Goal: Task Accomplishment & Management: Manage account settings

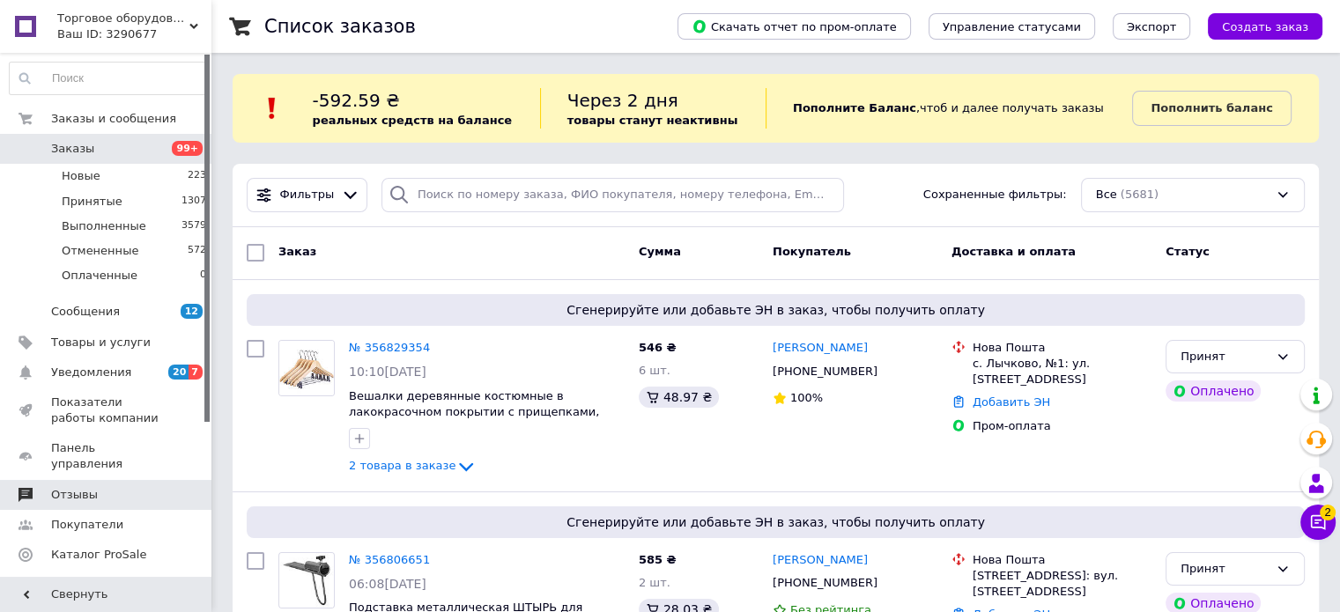
click at [63, 487] on span "Отзывы" at bounding box center [74, 495] width 47 height 16
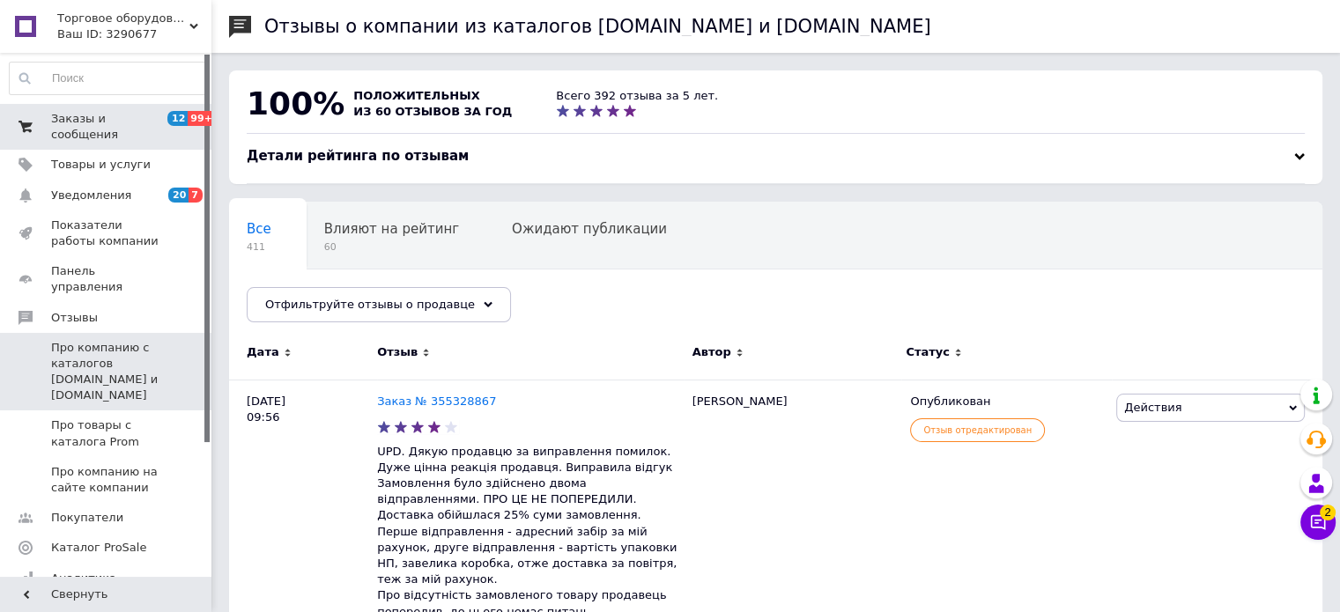
click at [104, 115] on span "Заказы и сообщения" at bounding box center [107, 127] width 112 height 32
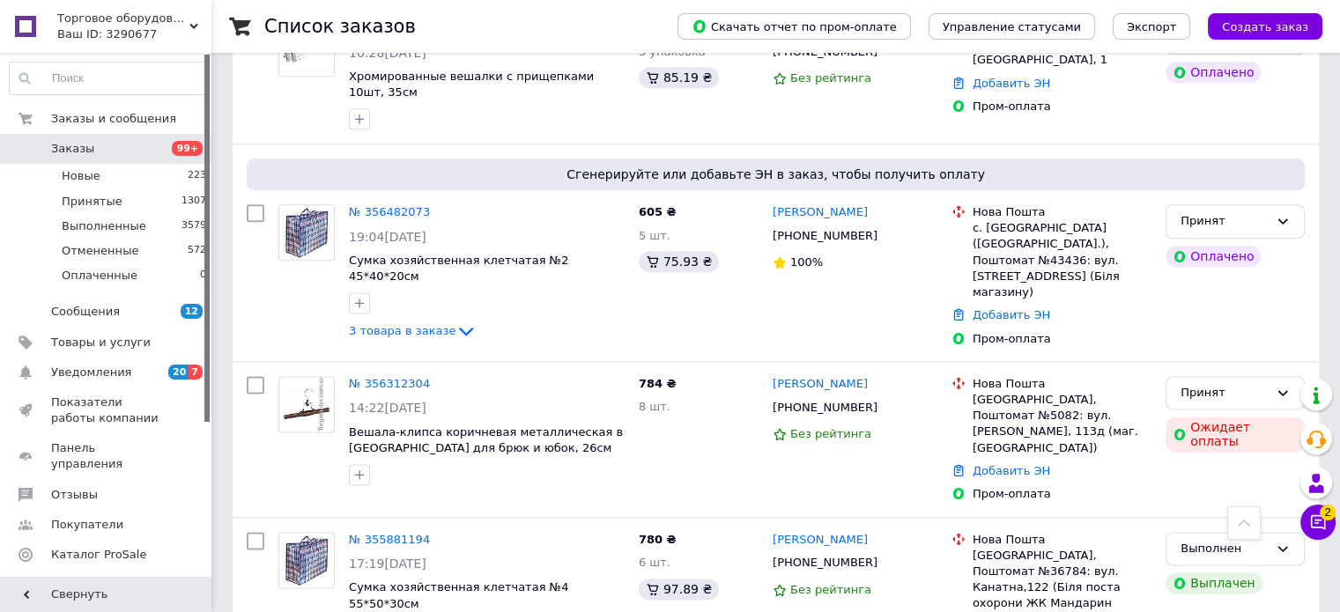
scroll to position [2202, 0]
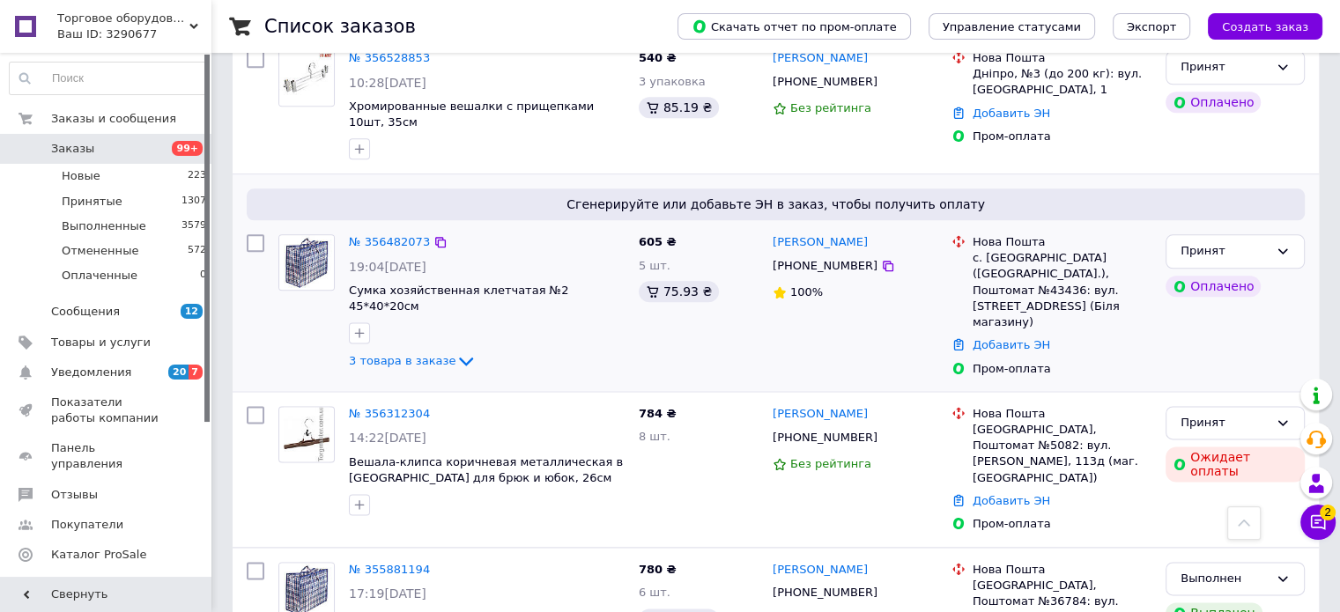
click at [321, 235] on img at bounding box center [306, 262] width 55 height 55
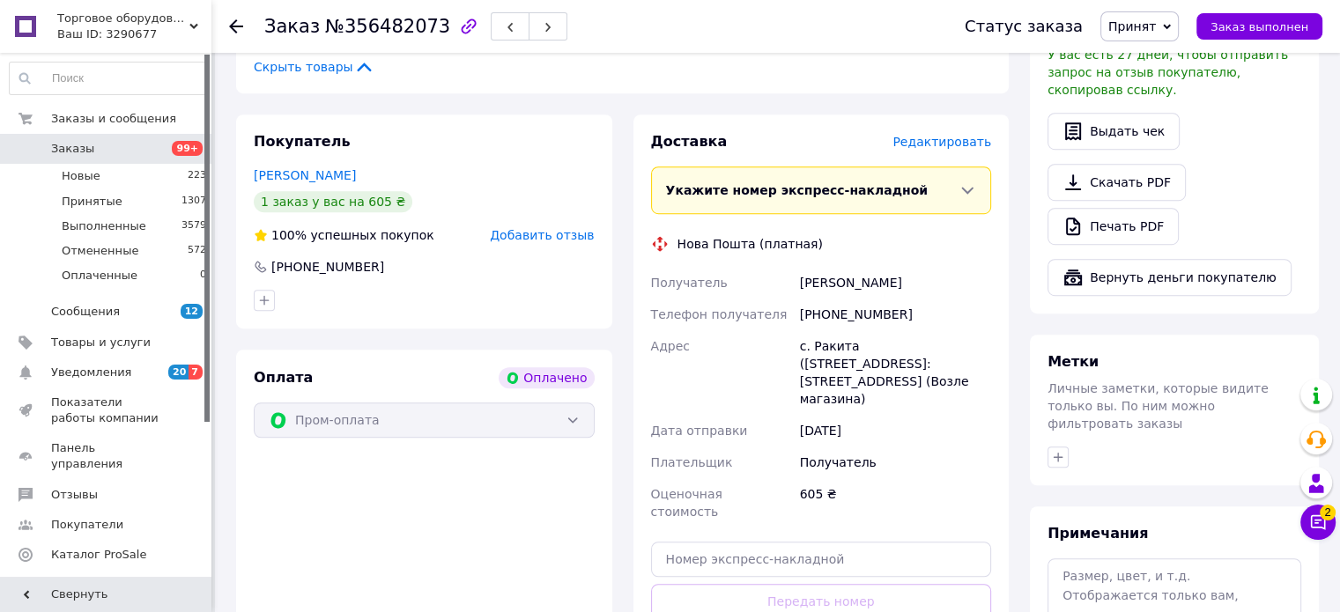
scroll to position [1057, 0]
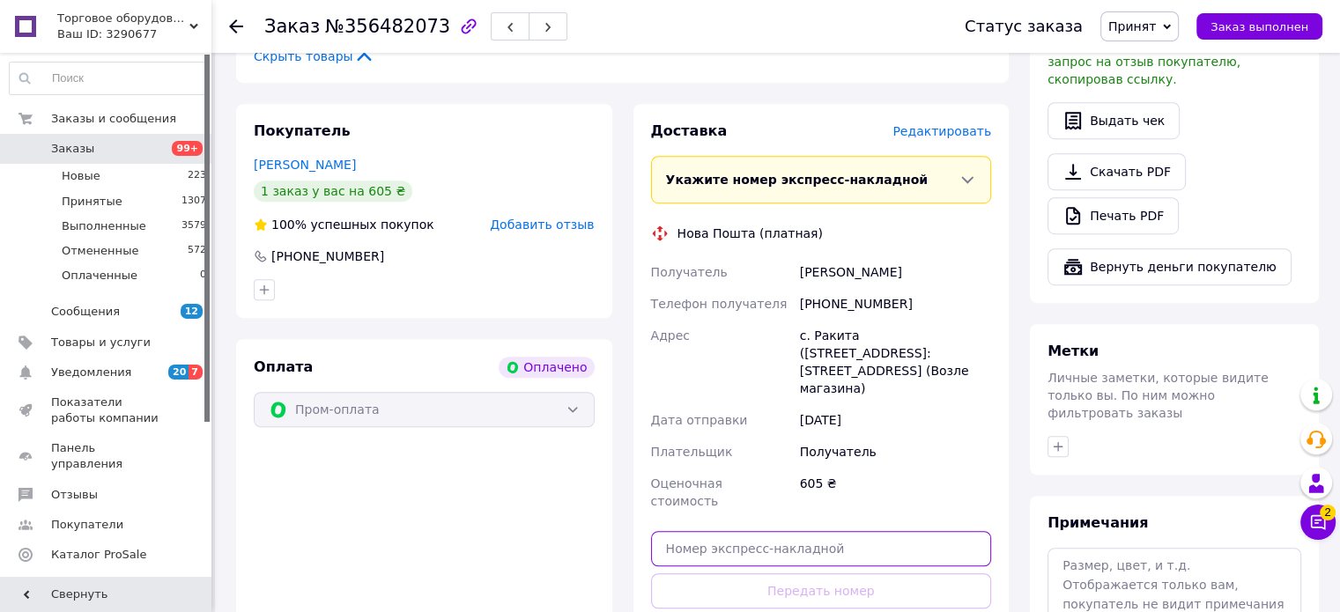
click at [715, 542] on input "text" at bounding box center [821, 548] width 341 height 35
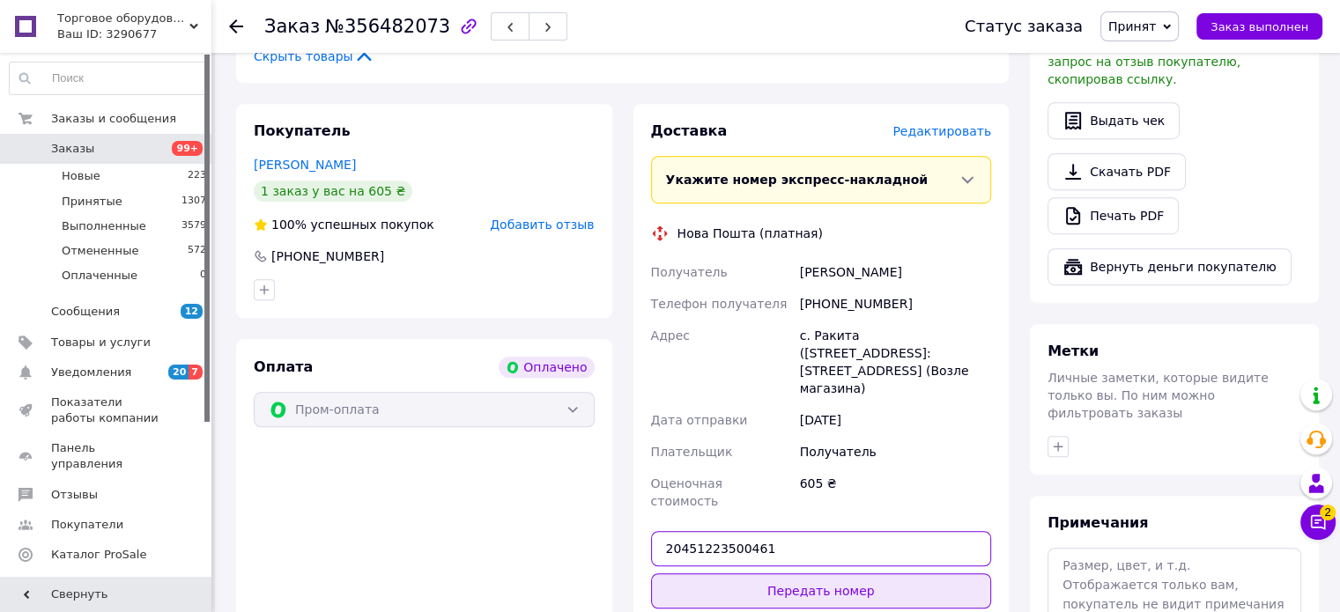
type input "20451223500461"
click at [774, 583] on button "Передать номер" at bounding box center [821, 591] width 341 height 35
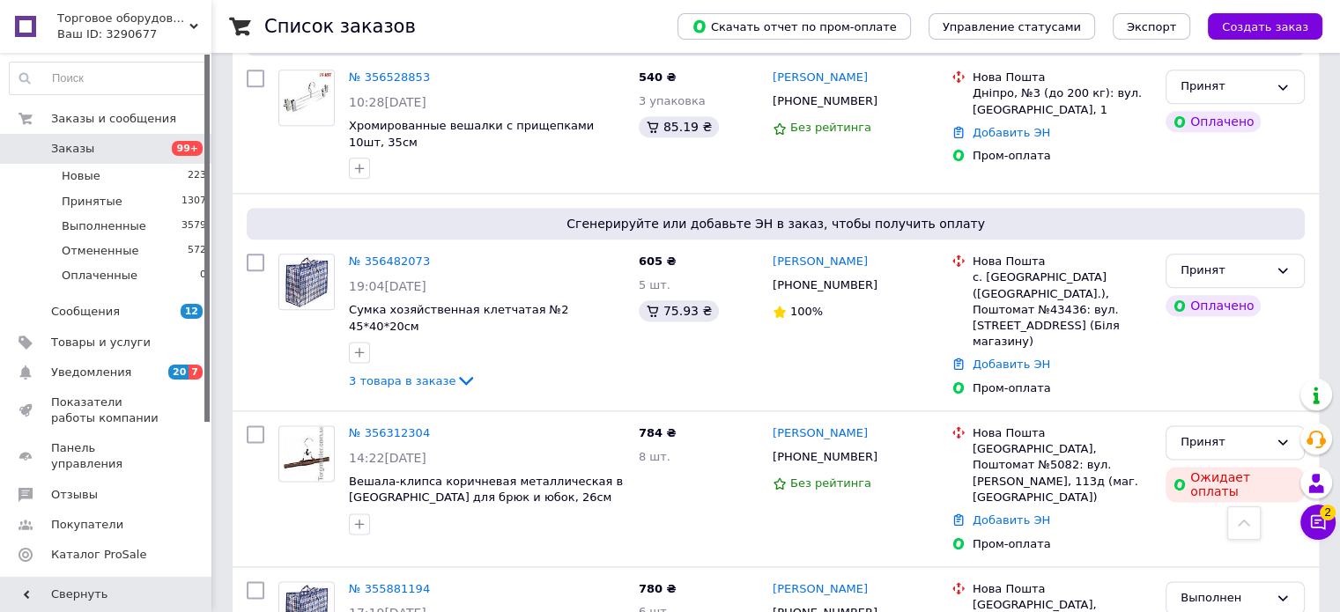
scroll to position [2202, 0]
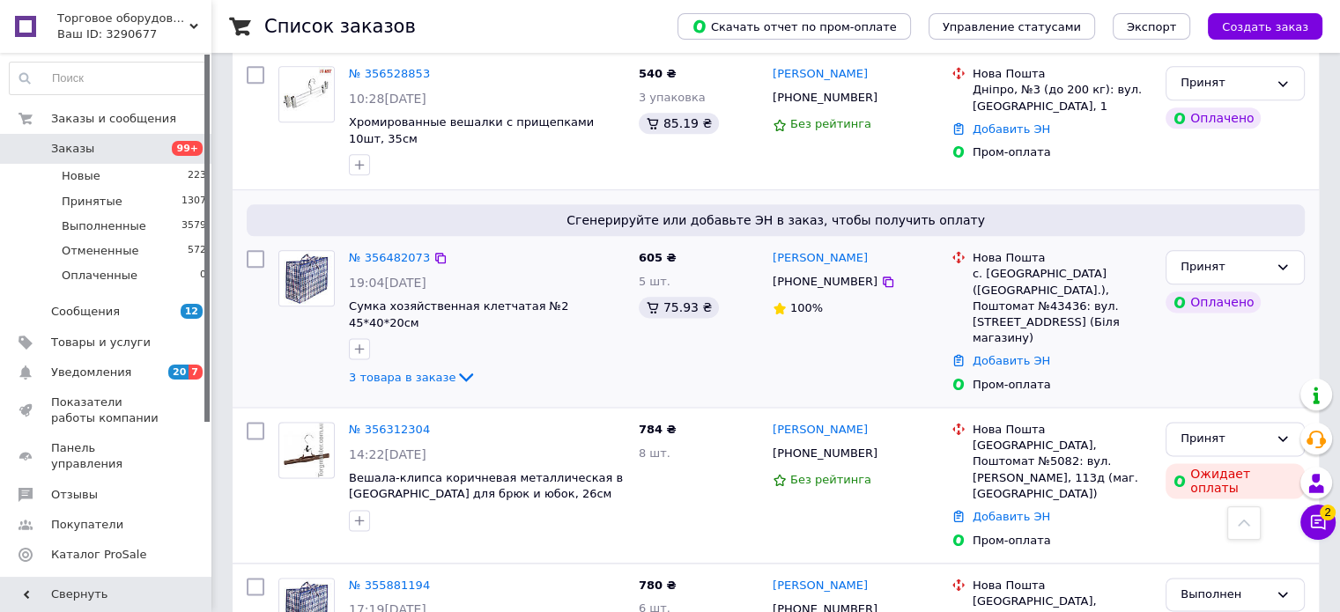
click at [326, 251] on img at bounding box center [306, 278] width 55 height 55
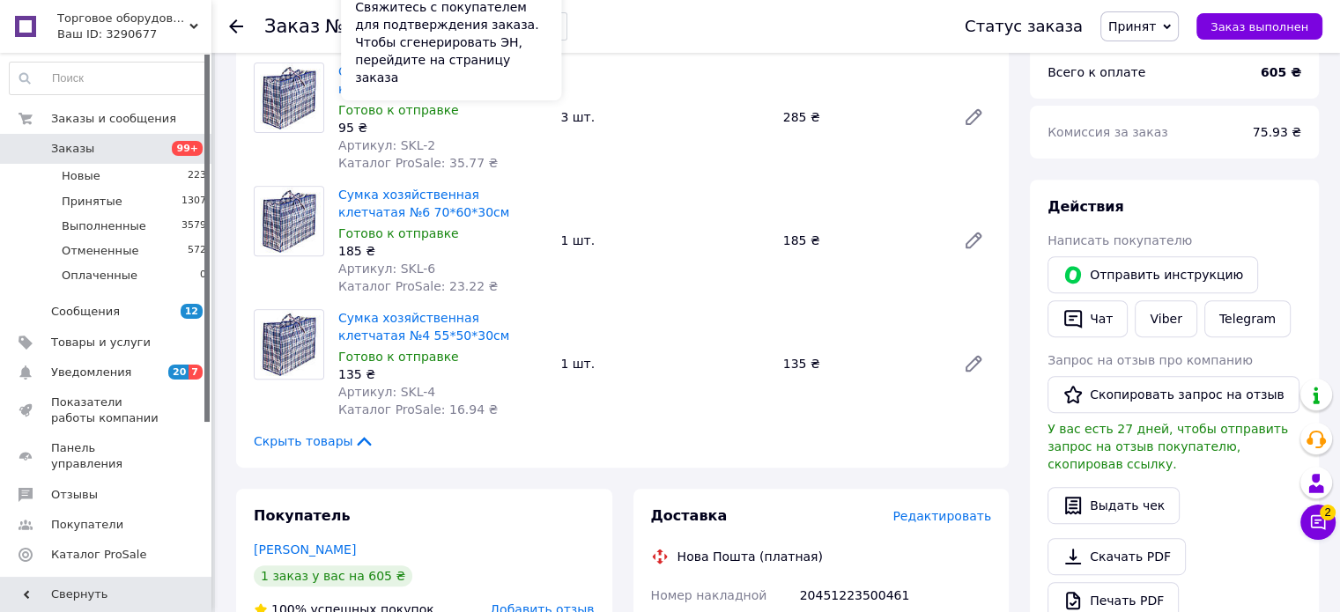
scroll to position [529, 0]
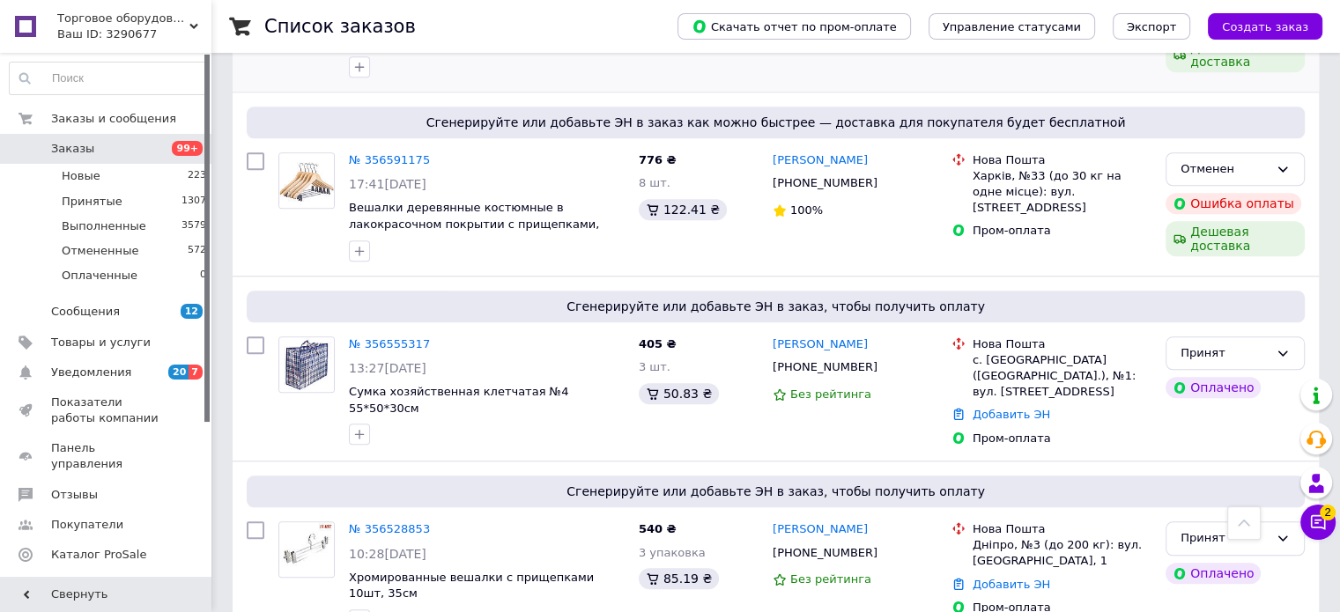
scroll to position [1764, 0]
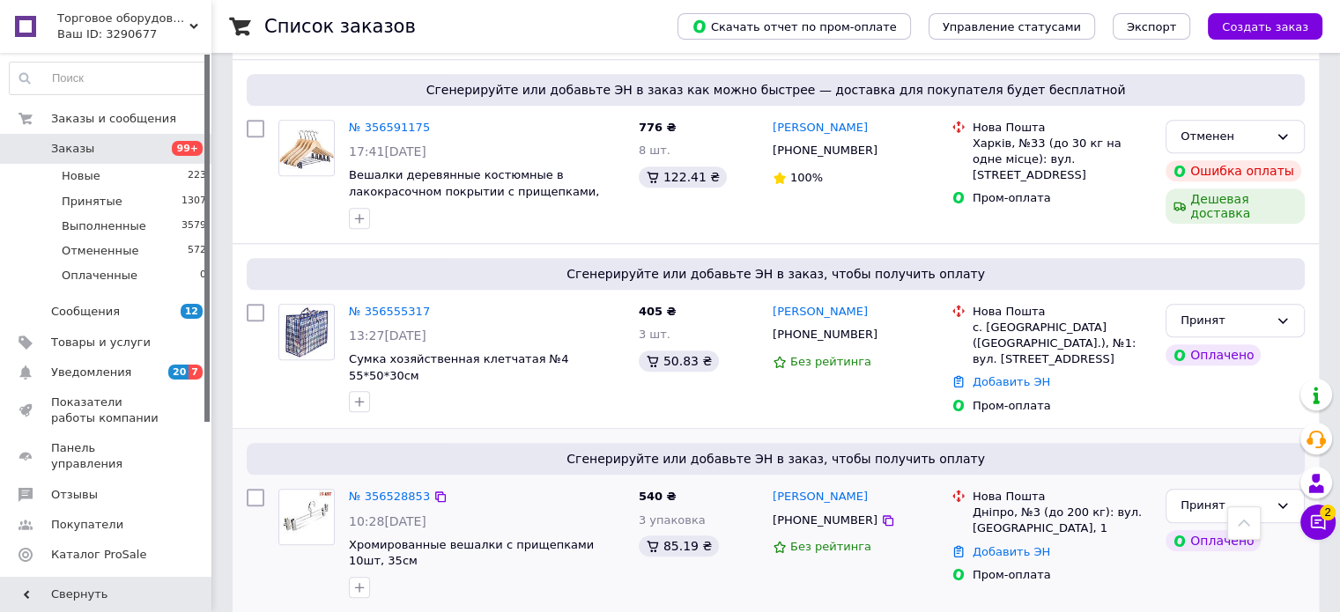
click at [315, 490] on img at bounding box center [306, 517] width 55 height 55
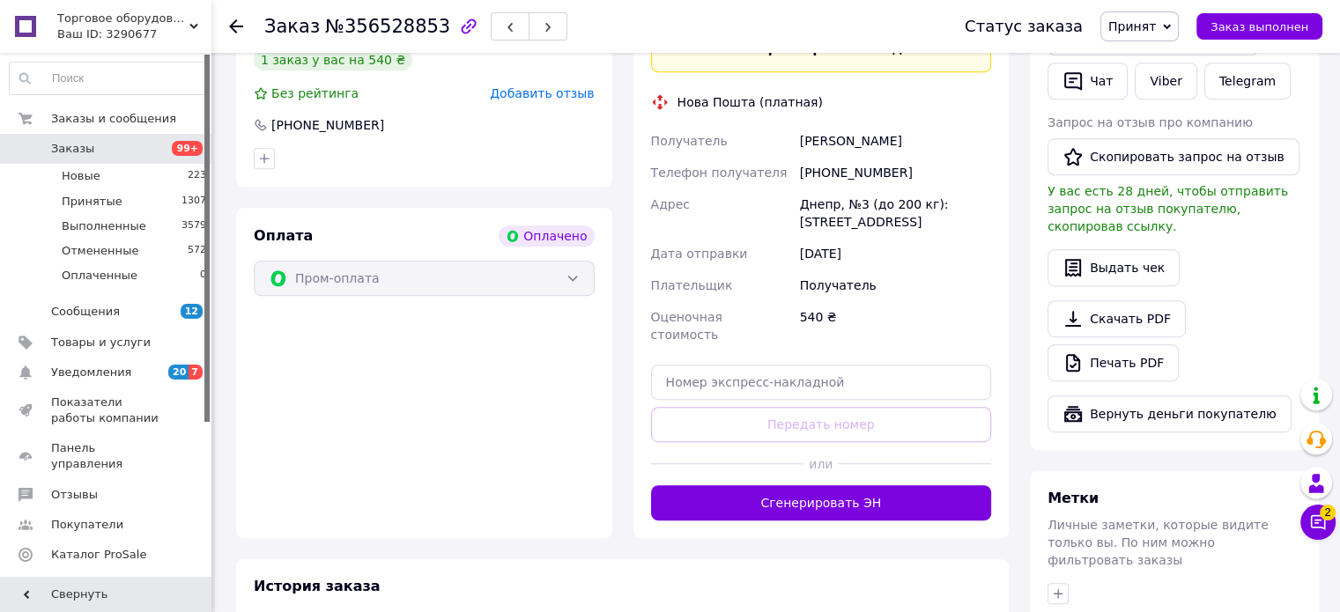
scroll to position [881, 0]
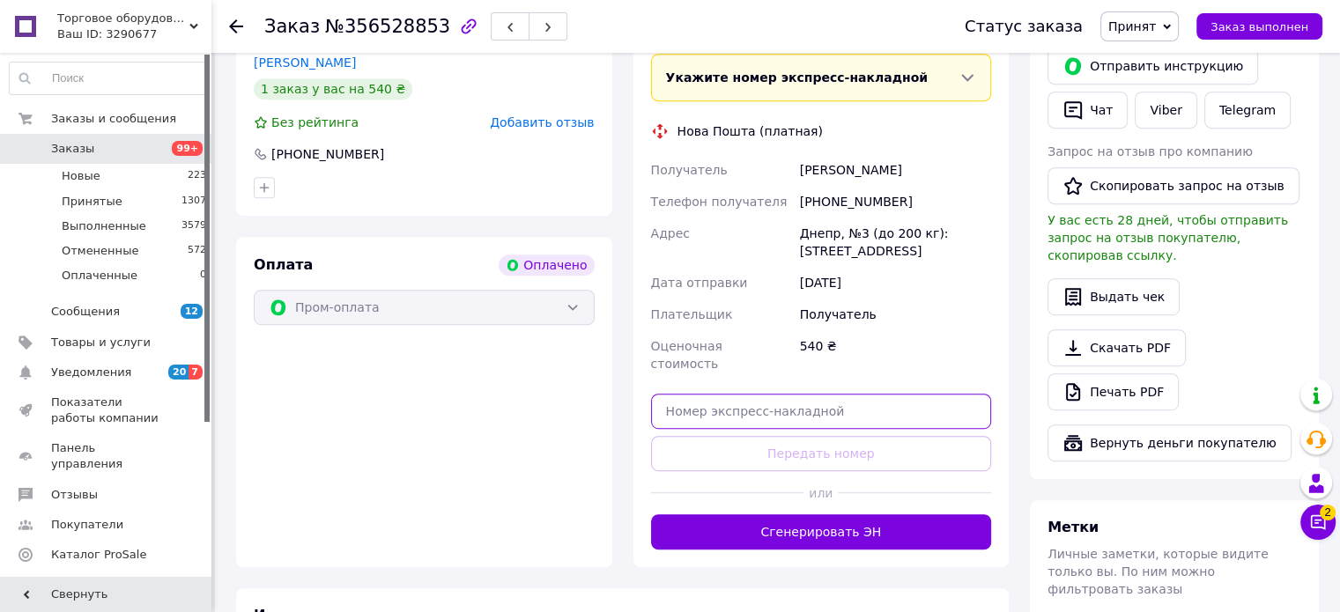
click at [685, 394] on input "text" at bounding box center [821, 411] width 341 height 35
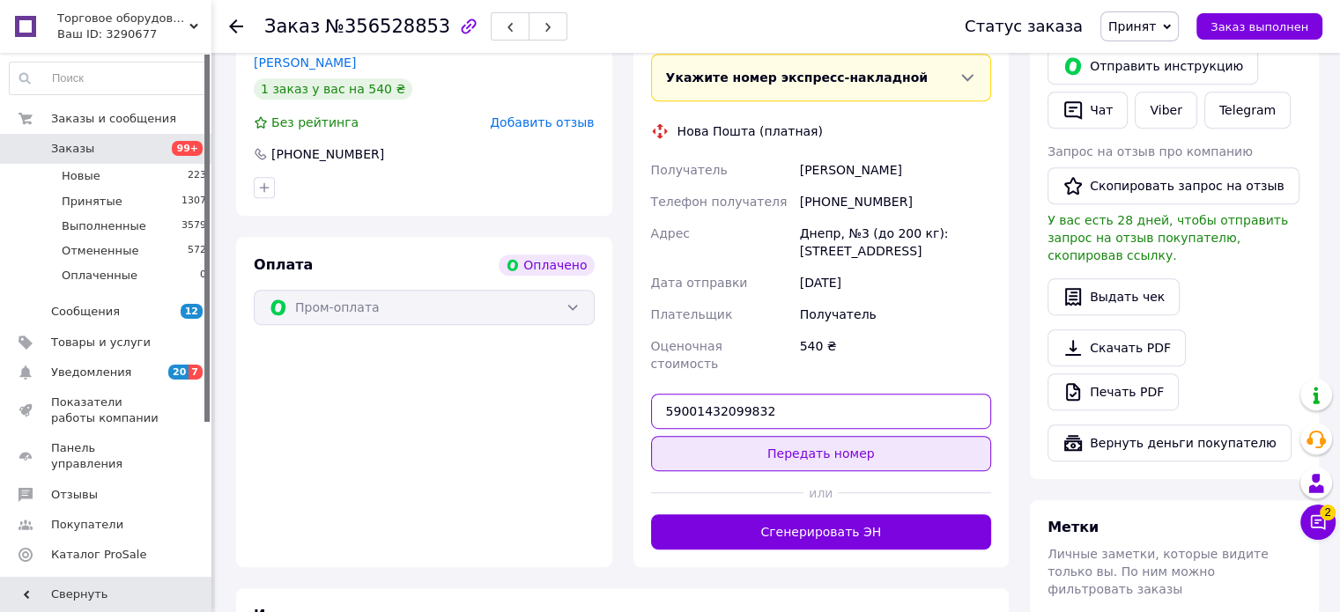
type input "59001432099832"
click at [796, 436] on button "Передать номер" at bounding box center [821, 453] width 341 height 35
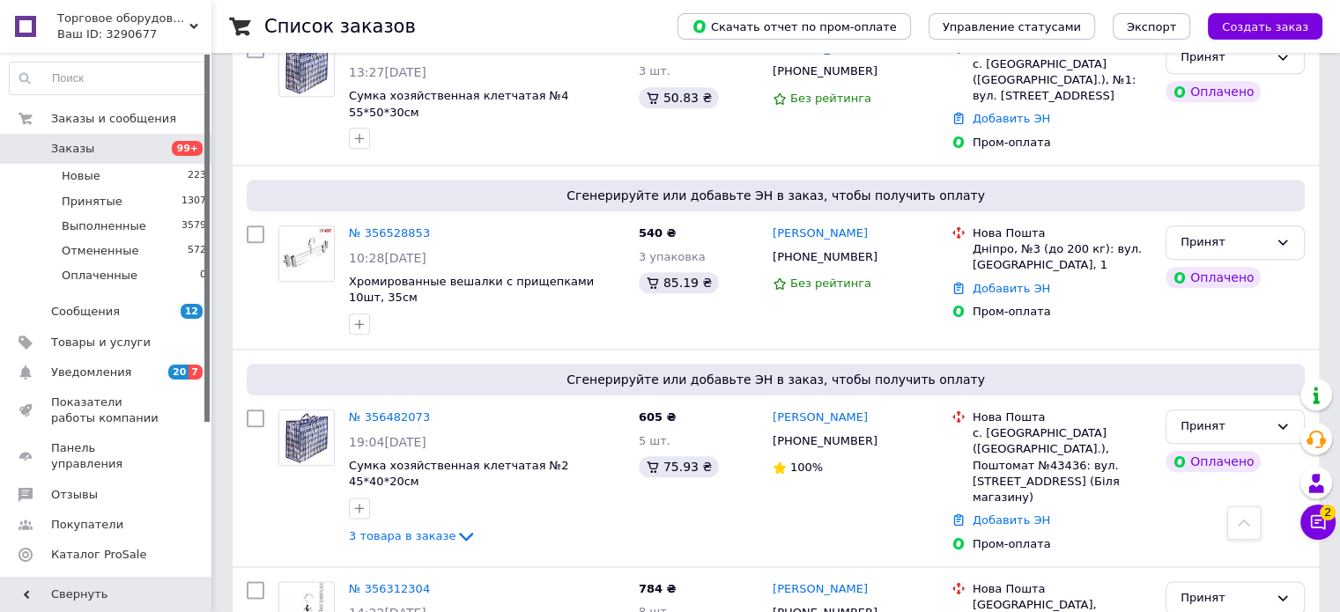
scroll to position [2026, 0]
click at [292, 411] on img at bounding box center [306, 438] width 55 height 55
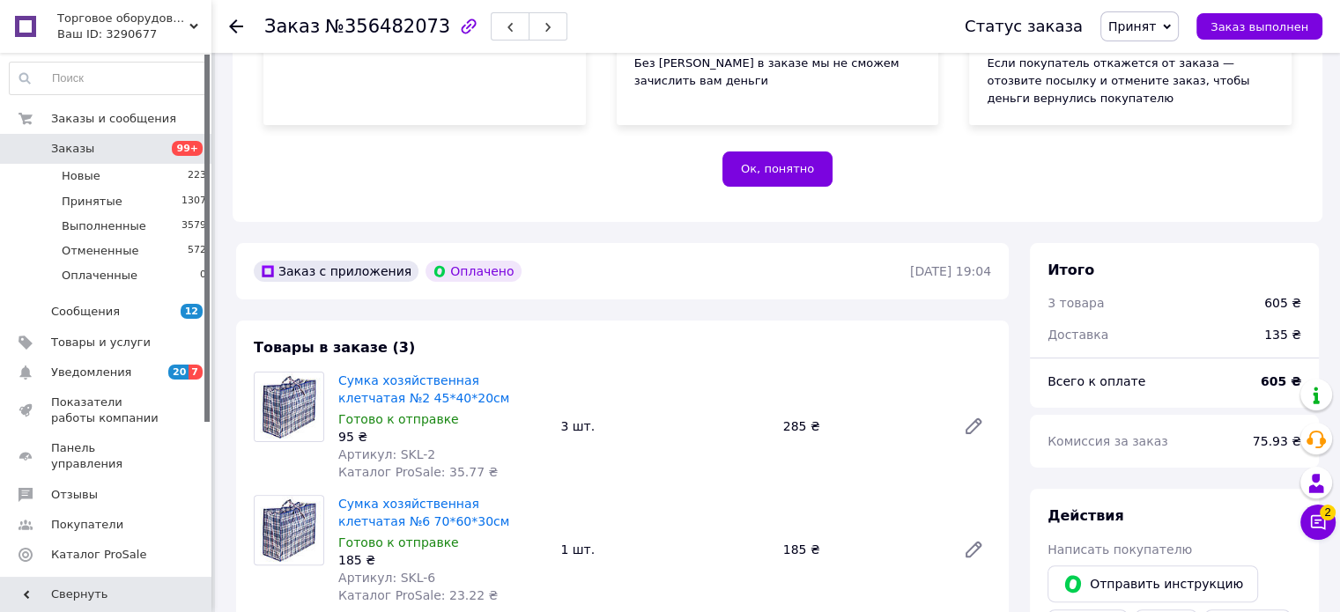
scroll to position [352, 0]
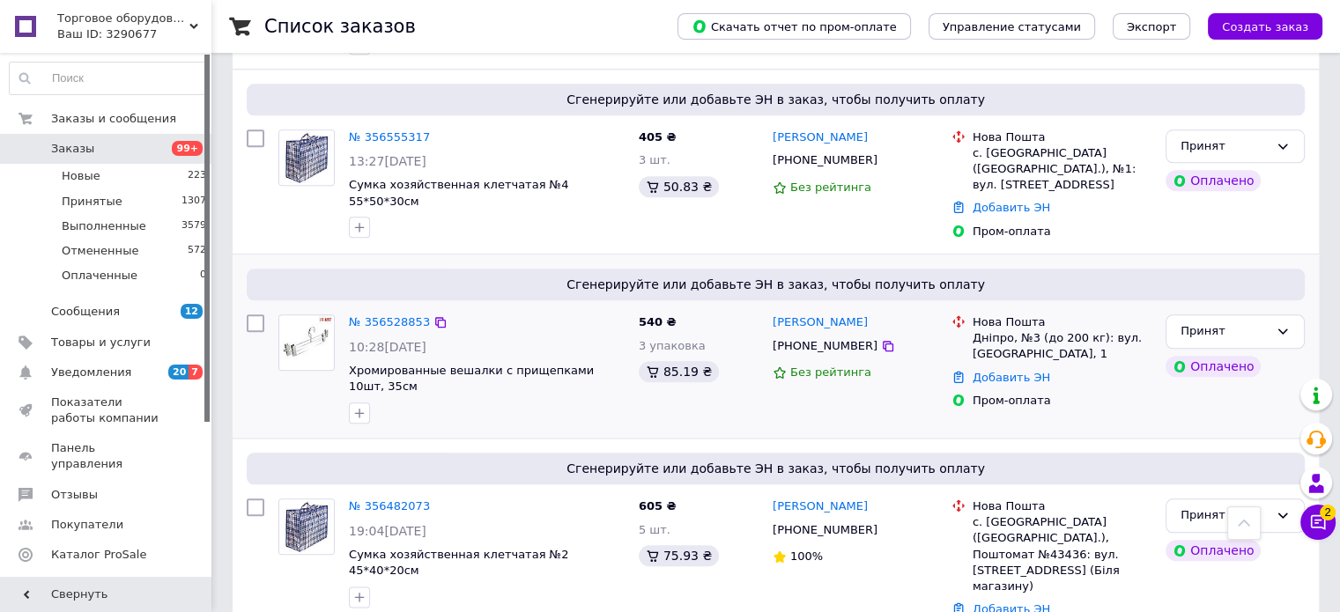
scroll to position [2114, 0]
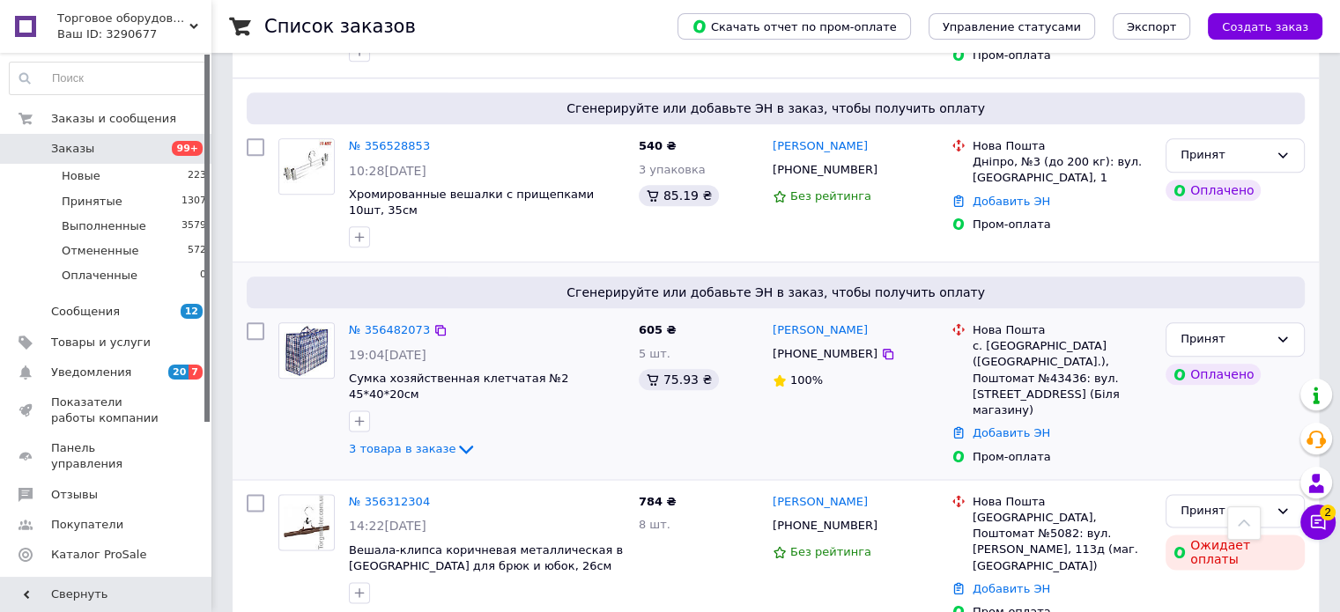
click at [326, 320] on div at bounding box center [306, 391] width 70 height 152
click at [312, 323] on img at bounding box center [306, 350] width 55 height 55
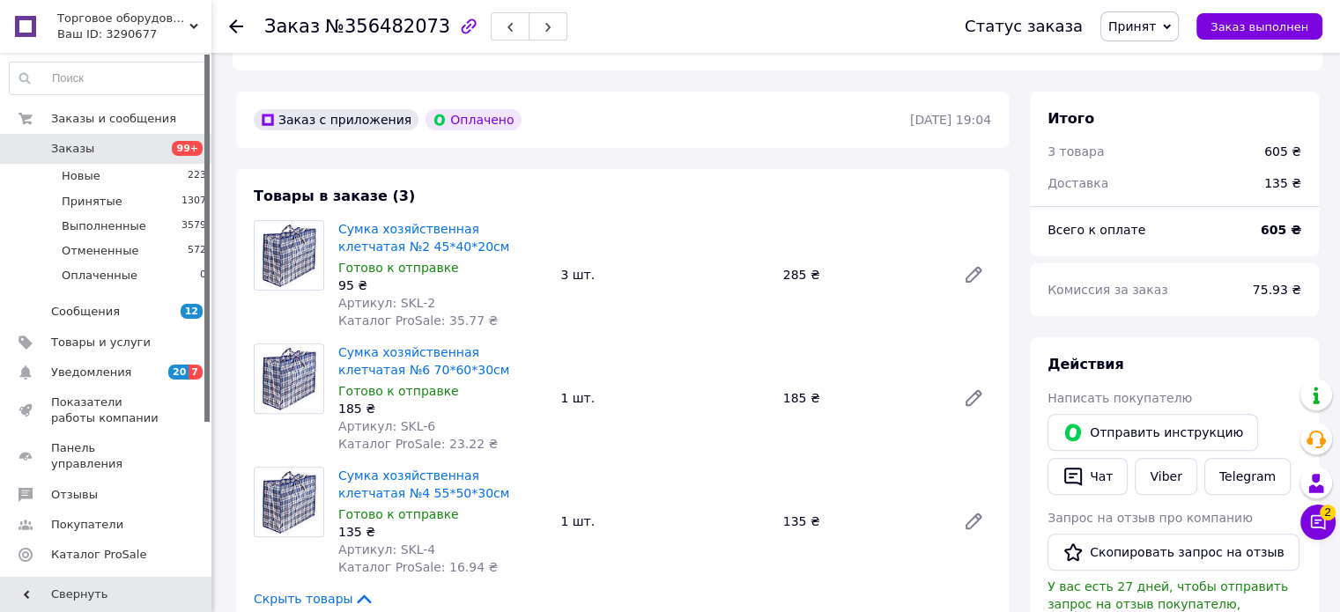
scroll to position [264, 0]
